Goal: Find specific page/section: Find specific page/section

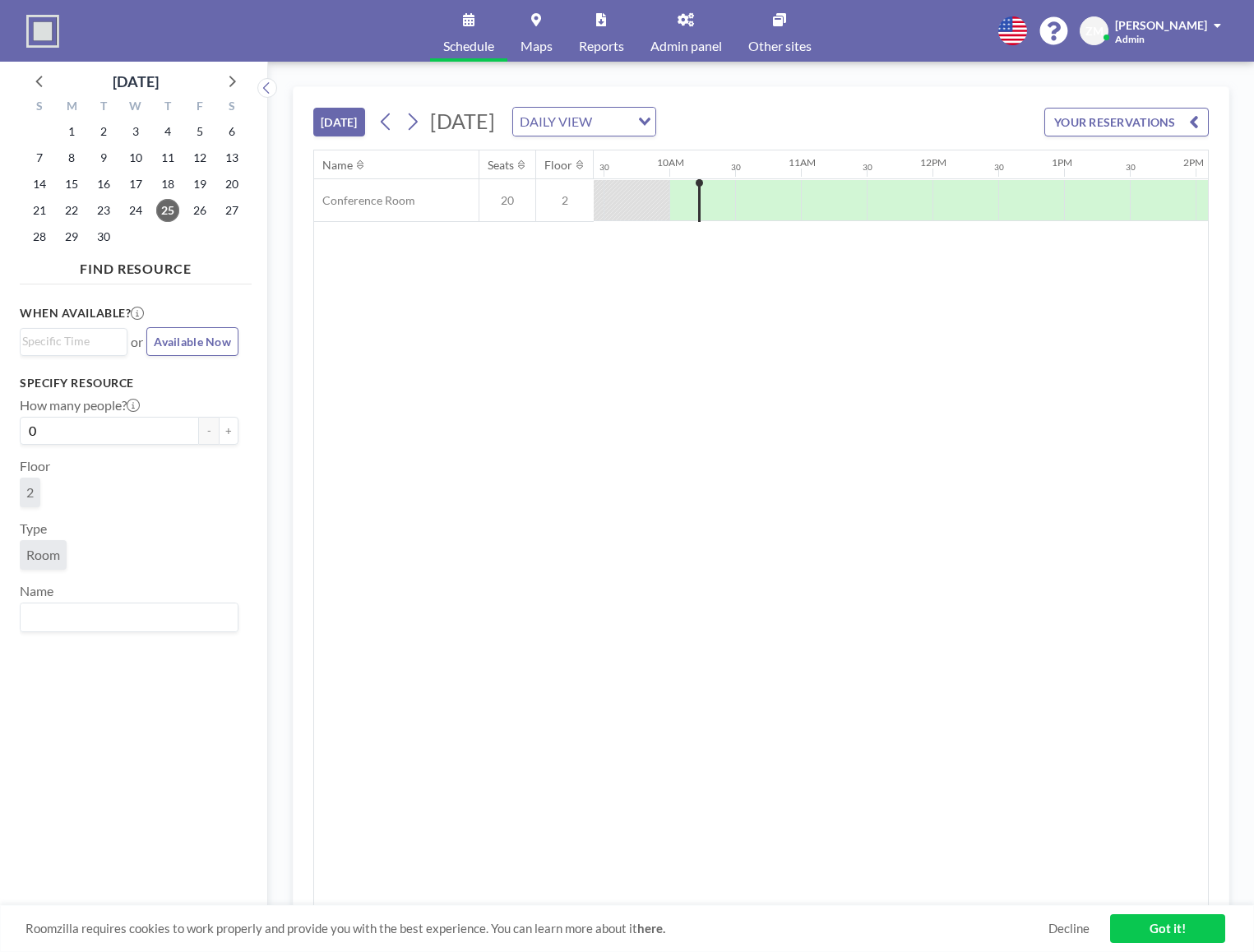
scroll to position [0, 1251]
click at [679, 37] on link "Admin panel" at bounding box center [687, 31] width 98 height 62
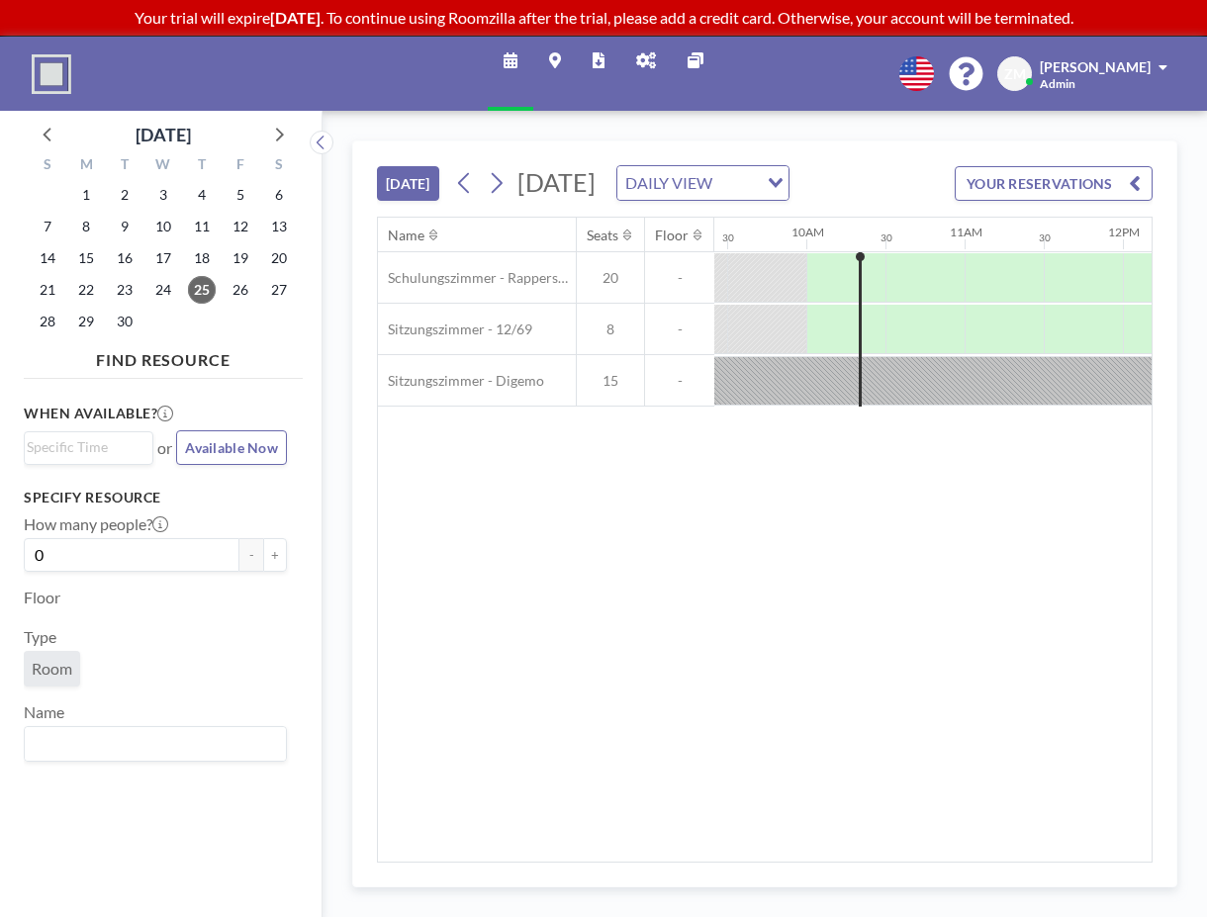
scroll to position [0, 1504]
click at [642, 66] on icon at bounding box center [646, 60] width 20 height 16
